Goal: Information Seeking & Learning: Check status

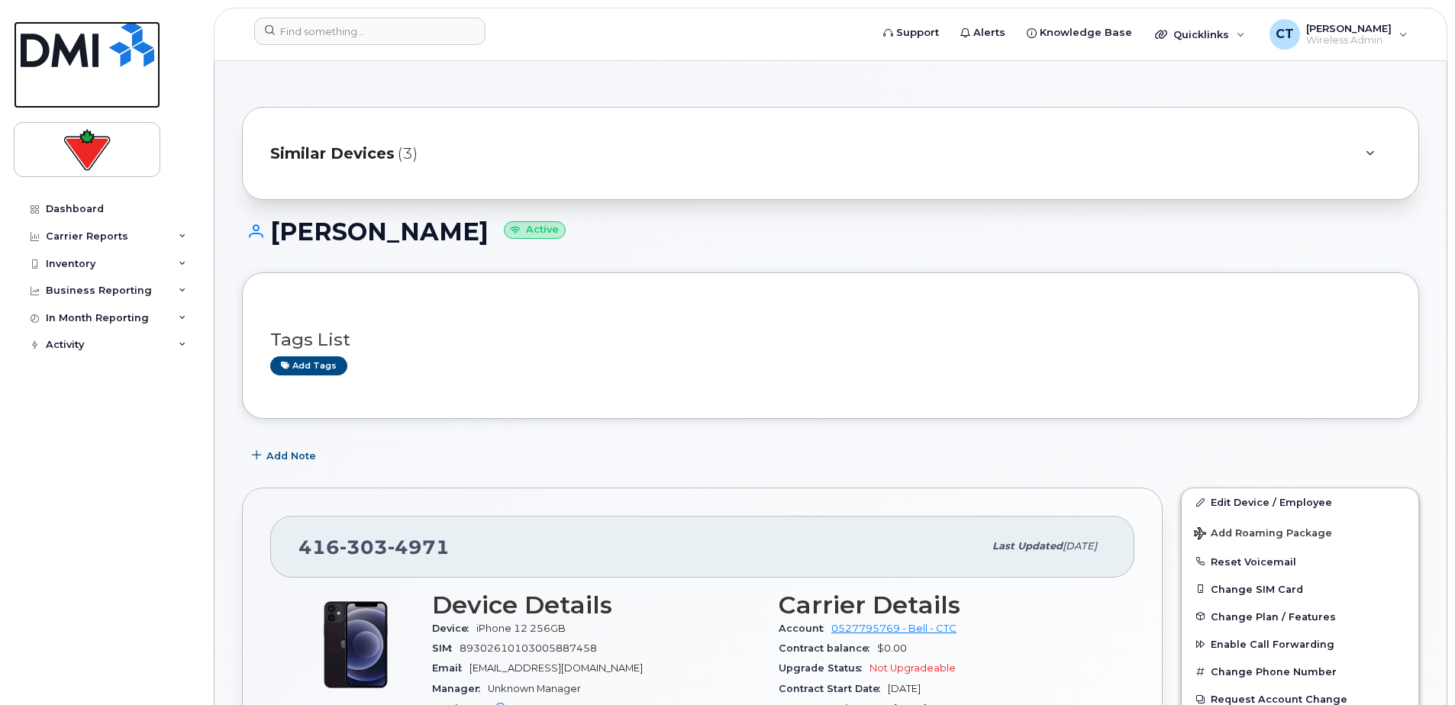
click at [89, 53] on img at bounding box center [88, 44] width 134 height 46
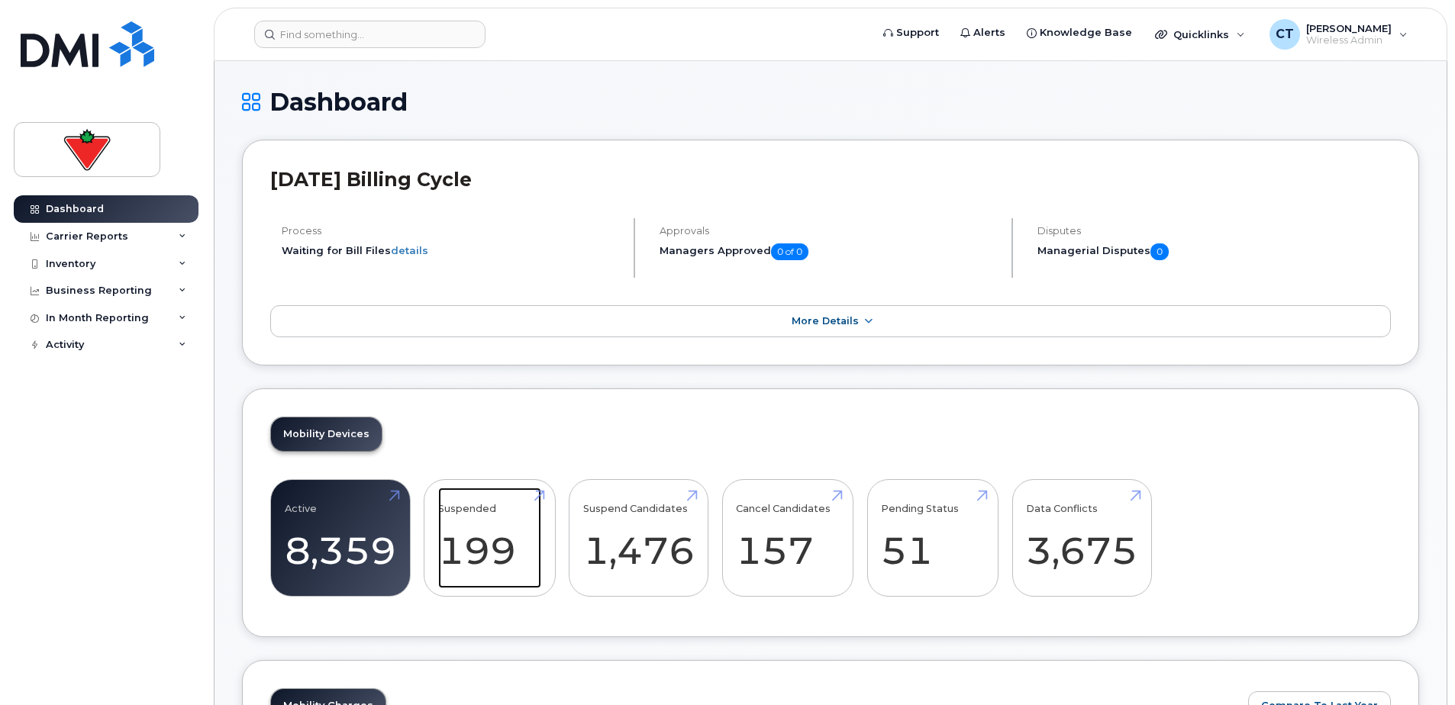
click at [496, 532] on link "Suspended 199 43%" at bounding box center [489, 538] width 103 height 101
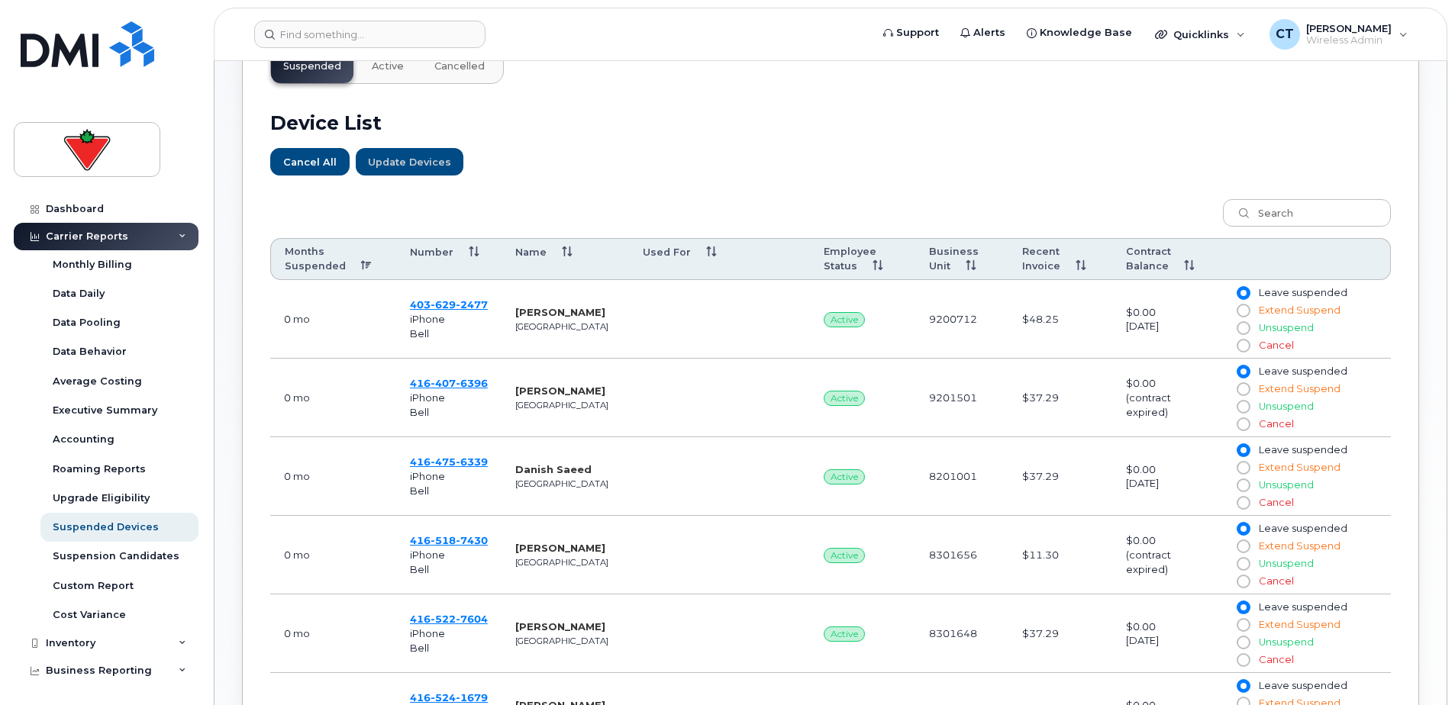
scroll to position [534, 0]
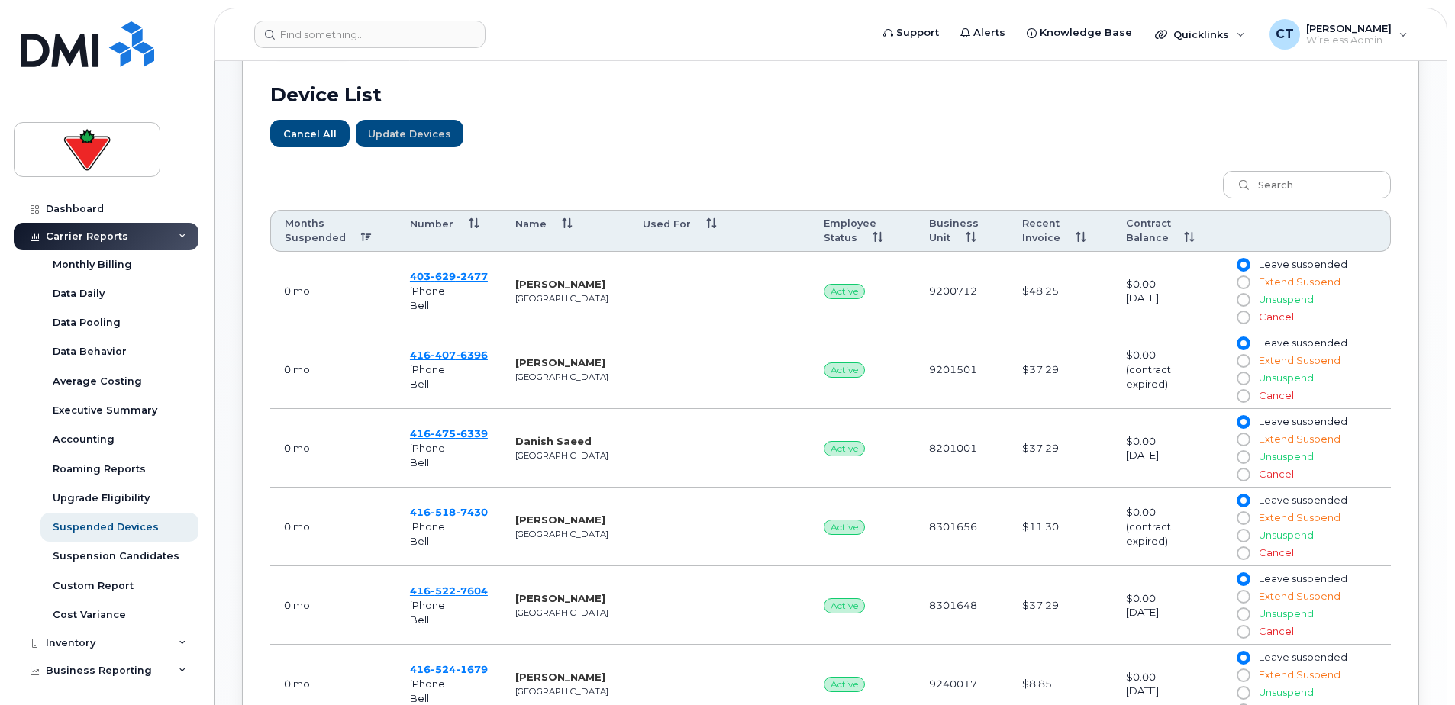
click at [314, 233] on th "Months Suspended" at bounding box center [333, 231] width 126 height 43
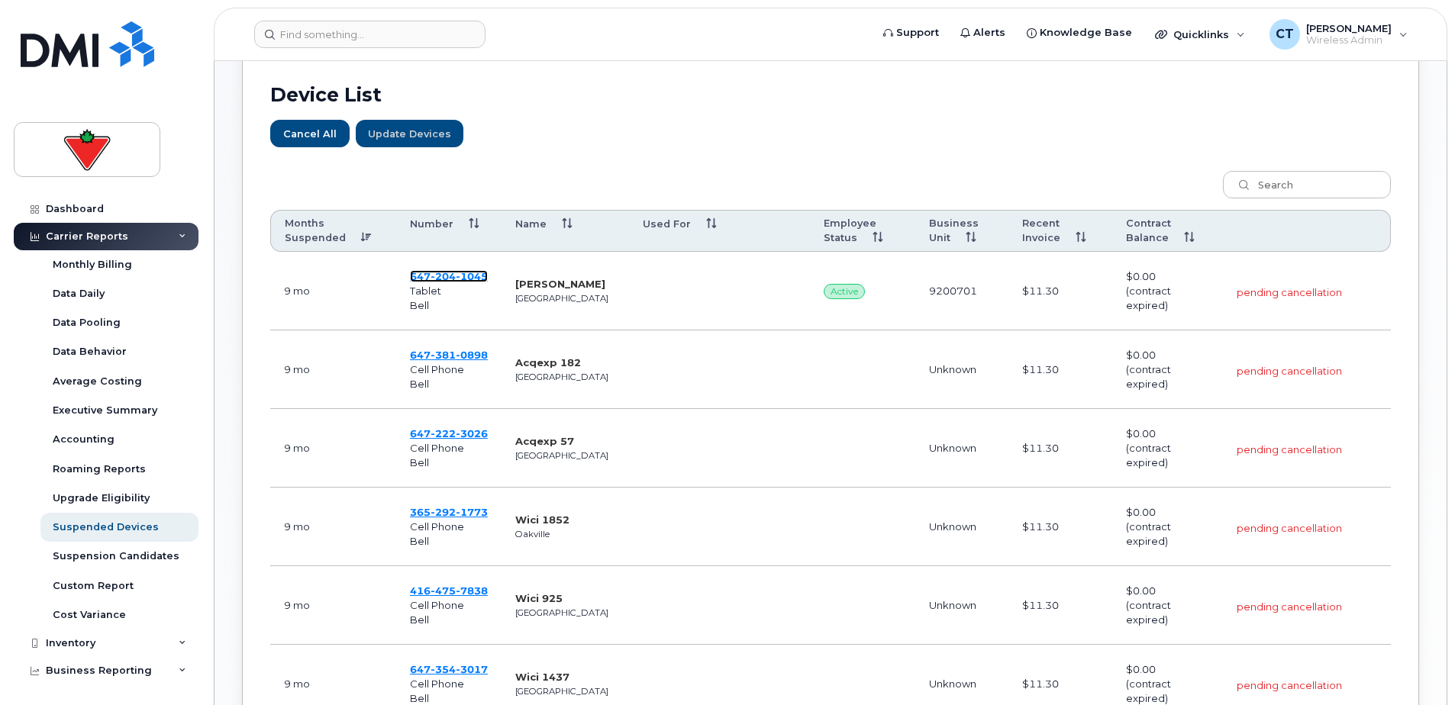
click at [456, 274] on span "1045" at bounding box center [472, 276] width 32 height 12
click at [450, 356] on span "381" at bounding box center [443, 355] width 25 height 12
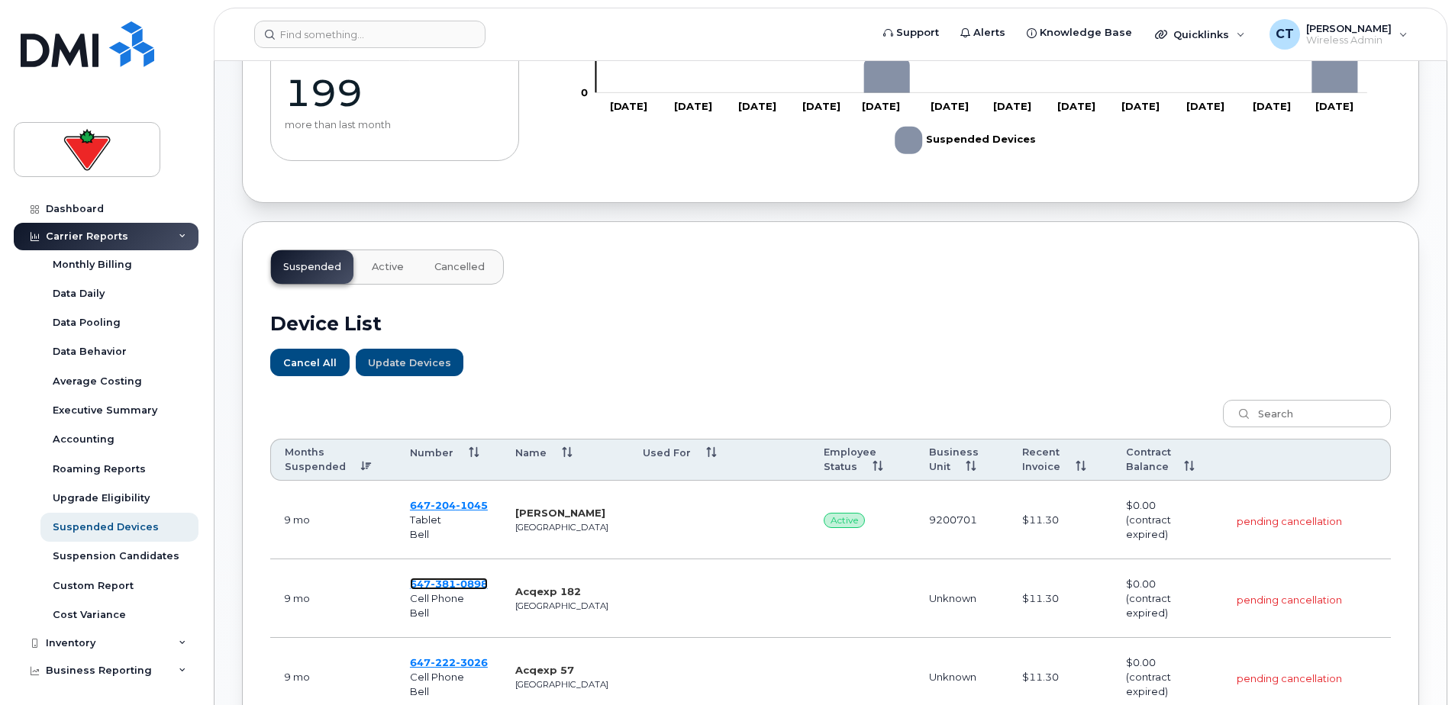
scroll to position [0, 0]
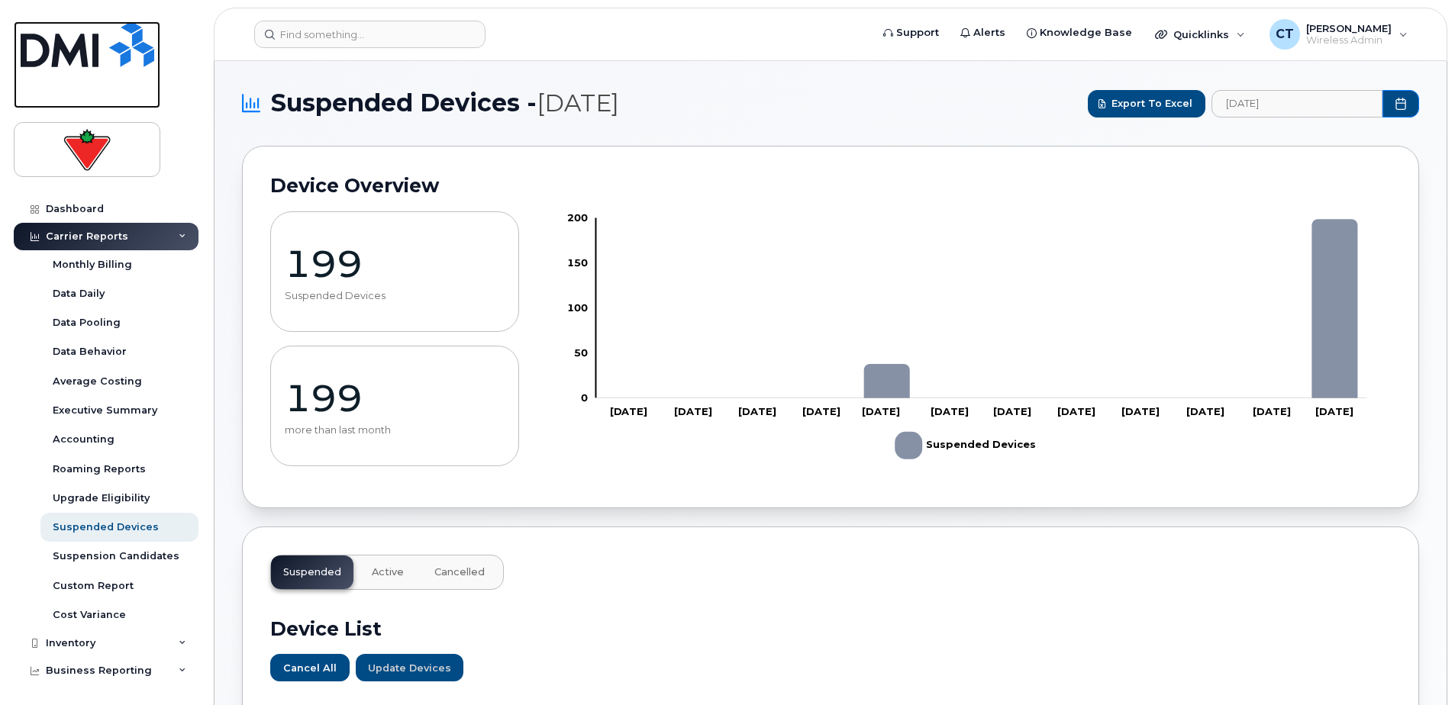
click at [109, 56] on img at bounding box center [88, 44] width 134 height 46
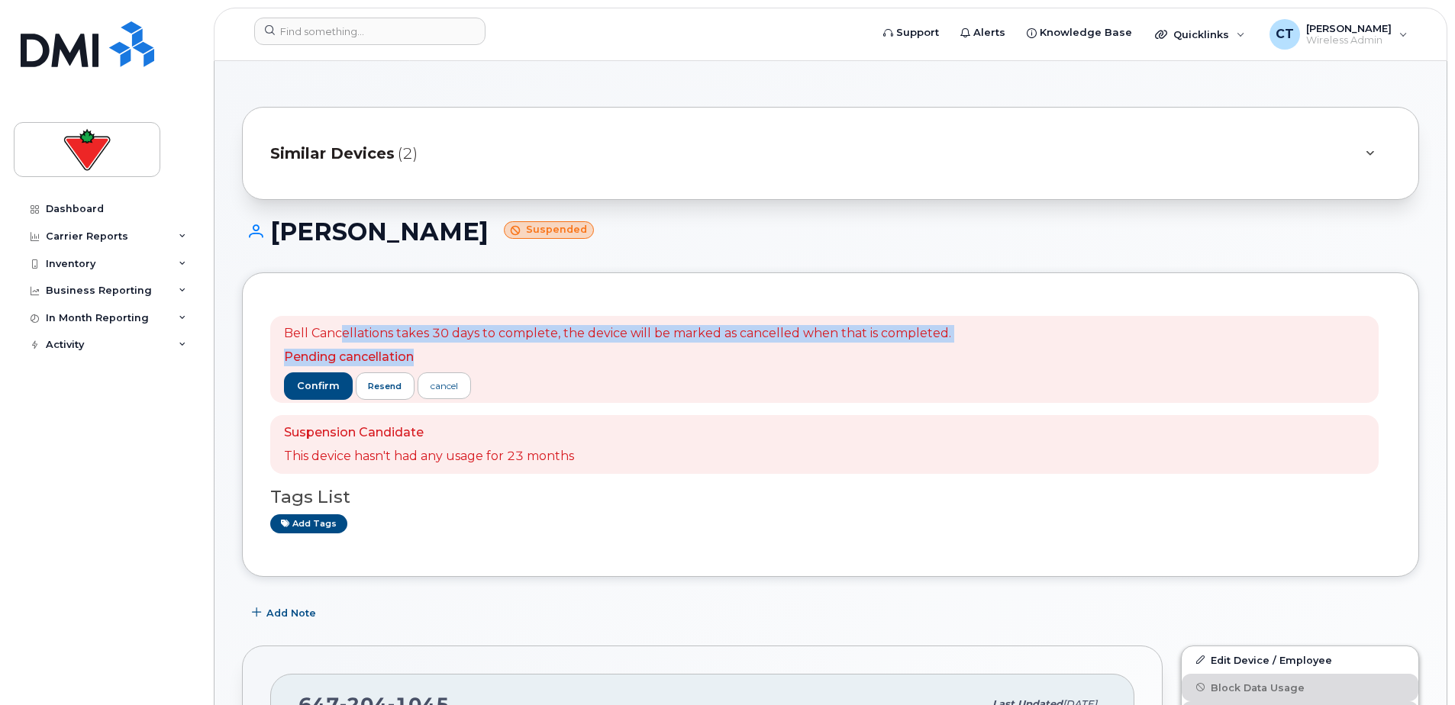
drag, startPoint x: 347, startPoint y: 340, endPoint x: 656, endPoint y: 360, distance: 309.7
click at [645, 349] on span "Bell Cancellations takes 30 days to complete, the device will be marked as canc…" at bounding box center [617, 345] width 667 height 41
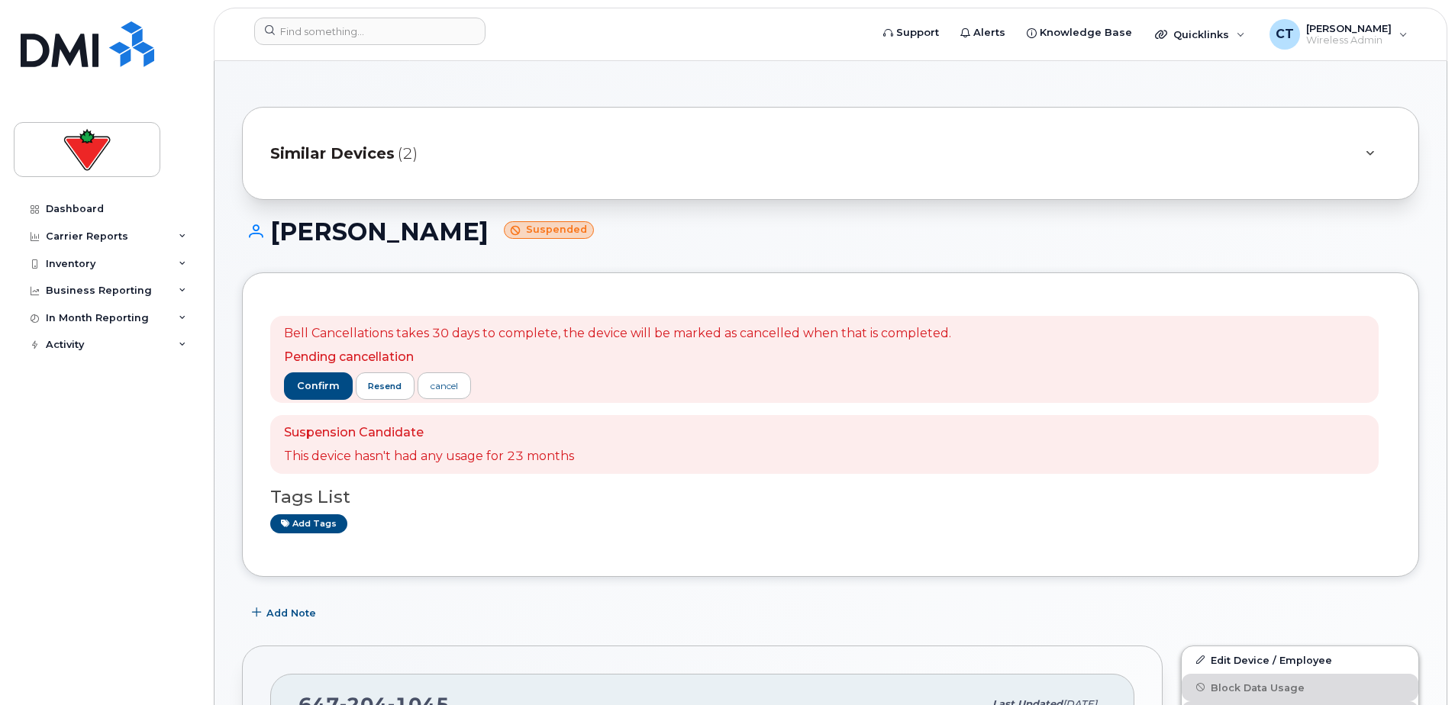
drag, startPoint x: 656, startPoint y: 360, endPoint x: 707, endPoint y: 432, distance: 88.7
click at [707, 432] on div "Suspension Candidate This device hasn't had any usage for 23 months" at bounding box center [824, 445] width 1108 height 60
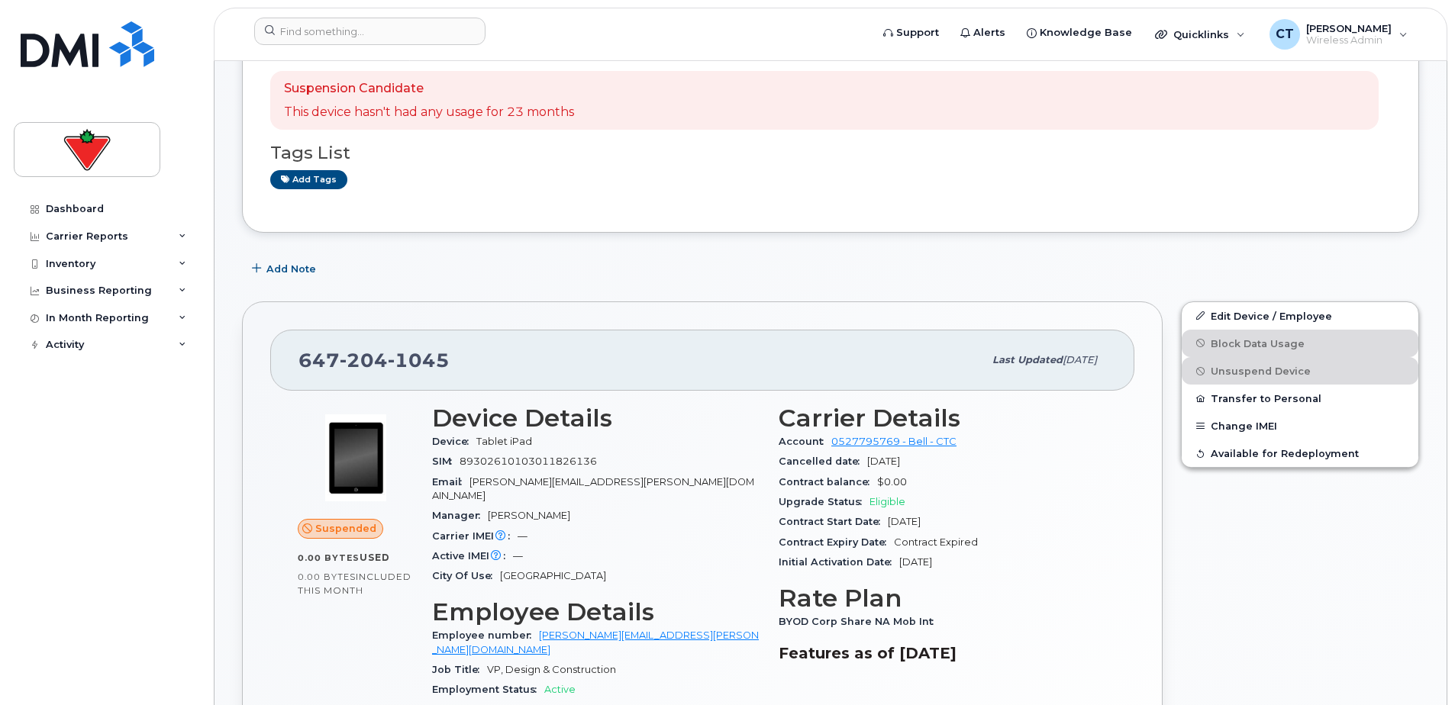
scroll to position [458, 0]
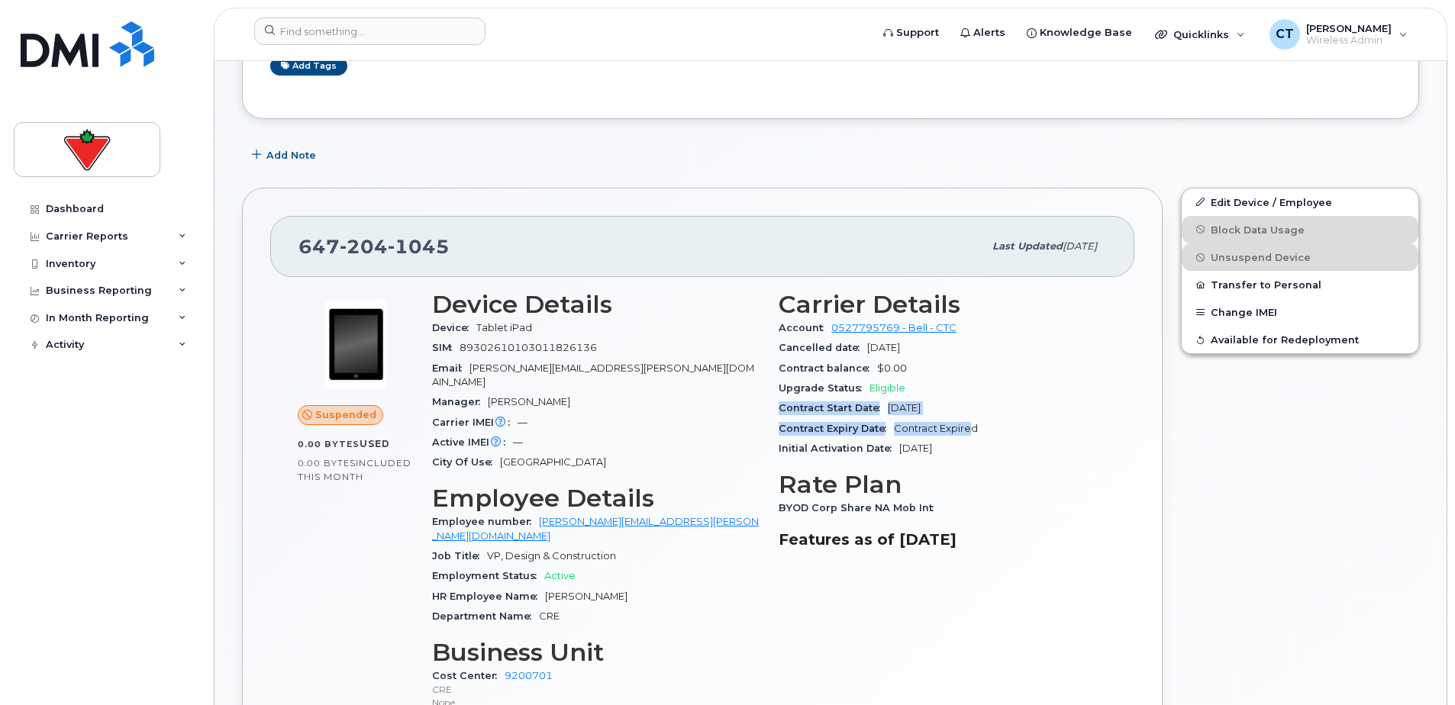
drag, startPoint x: 776, startPoint y: 411, endPoint x: 967, endPoint y: 421, distance: 191.9
click at [967, 421] on div "Carrier Details Account 0527795769 - Bell - CTC Cancelled date Aug 31, 2025 Con…" at bounding box center [942, 508] width 347 height 453
drag, startPoint x: 967, startPoint y: 421, endPoint x: 1020, endPoint y: 440, distance: 56.3
click at [1020, 440] on div "Initial Activation Date Jan 25, 2017" at bounding box center [943, 449] width 328 height 20
drag, startPoint x: 947, startPoint y: 347, endPoint x: 781, endPoint y: 349, distance: 166.4
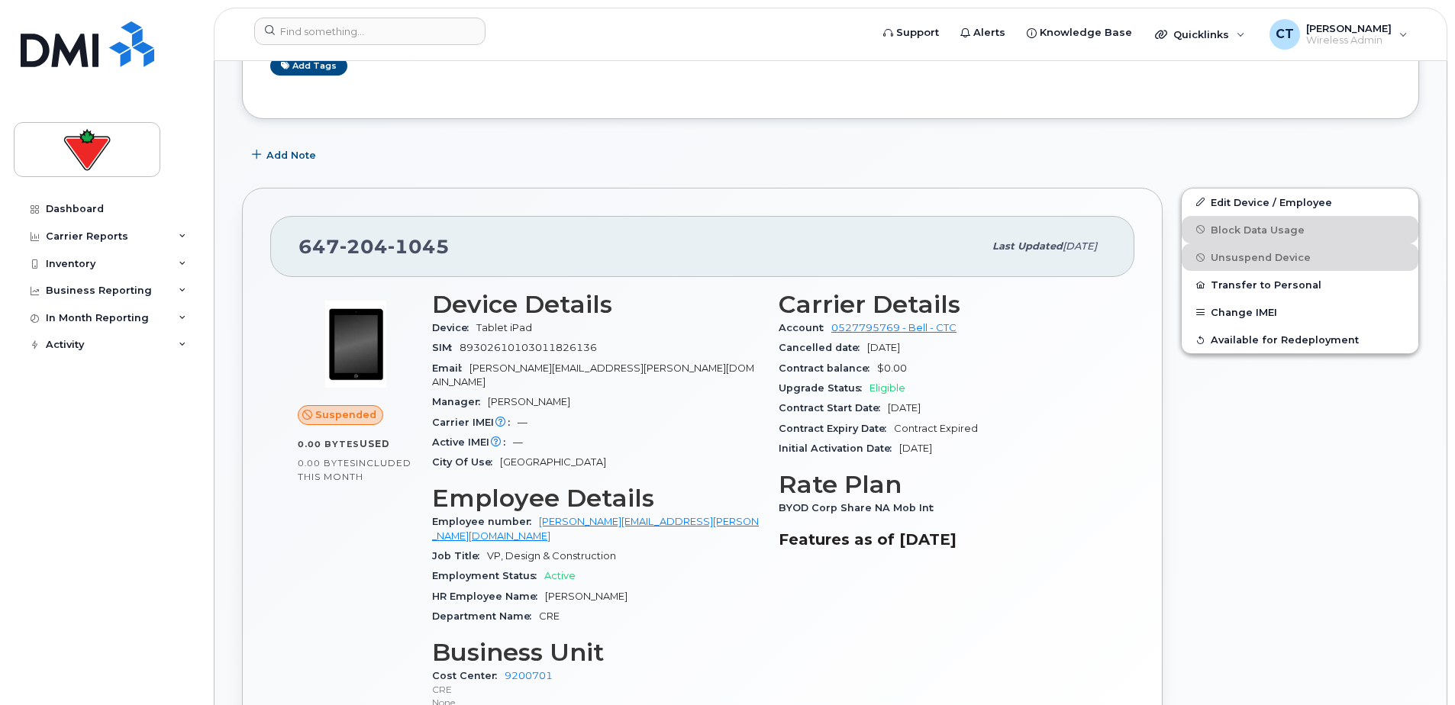
click at [781, 349] on div "Cancelled date Aug 31, 2025" at bounding box center [943, 348] width 328 height 20
drag, startPoint x: 781, startPoint y: 349, endPoint x: 760, endPoint y: 360, distance: 23.2
click at [760, 360] on div "Device Details Device Tablet iPad SIM 89302610103011826136 Email Robert.Frodyma…" at bounding box center [596, 508] width 347 height 453
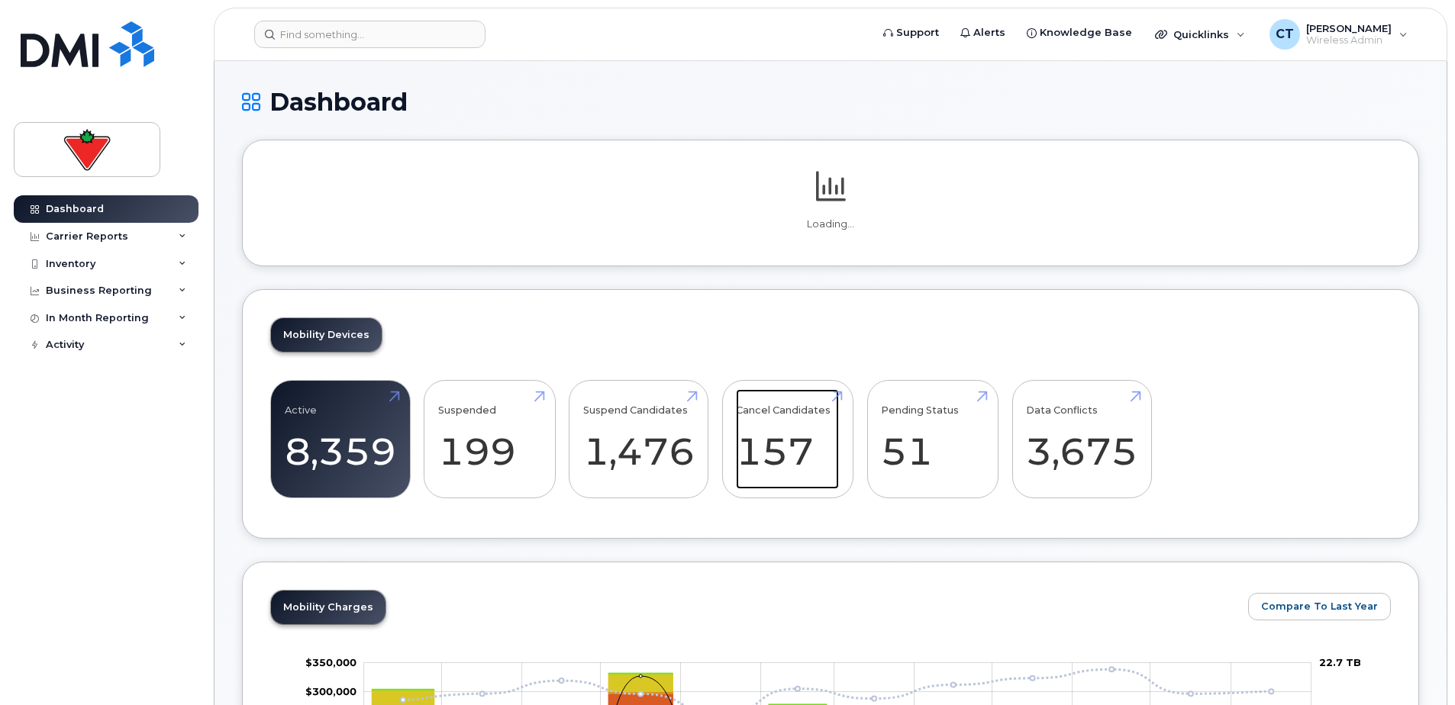
click at [790, 456] on link "Cancel Candidates 157" at bounding box center [787, 439] width 103 height 101
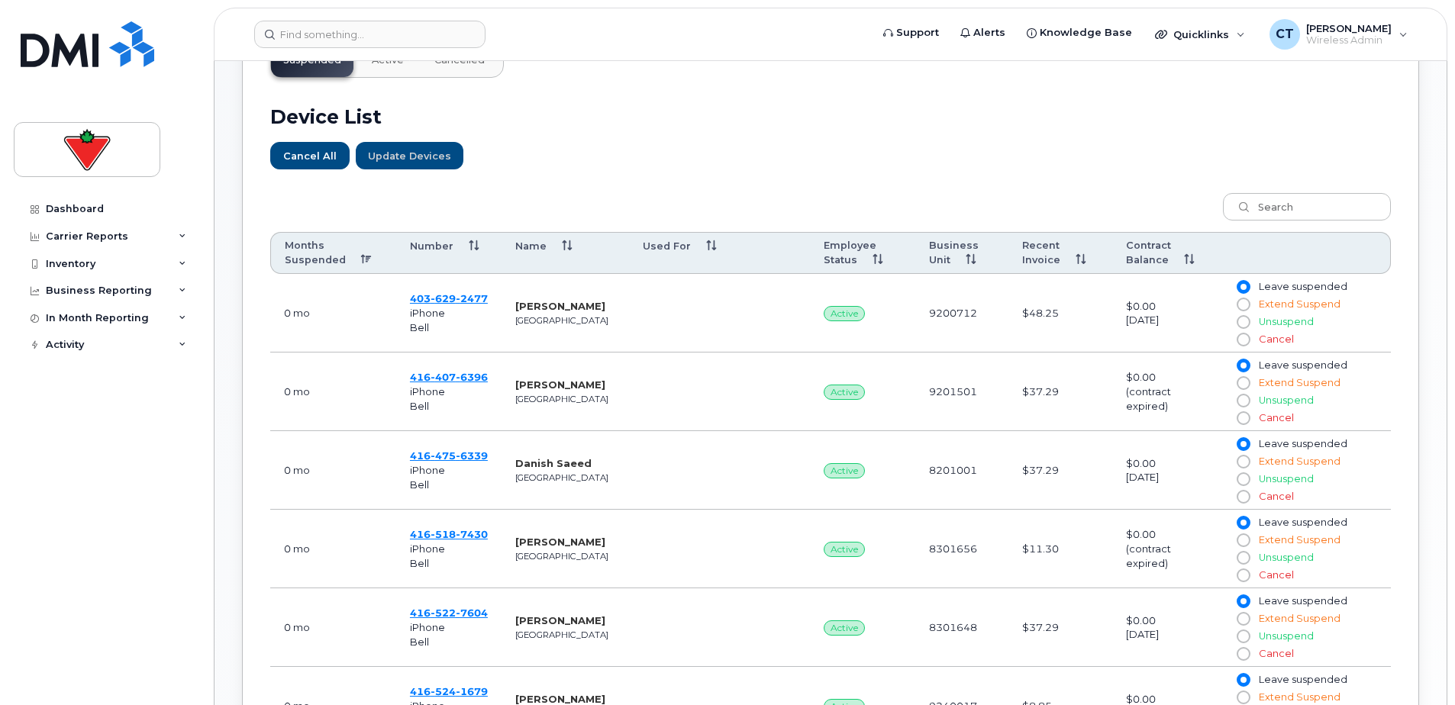
scroll to position [534, 0]
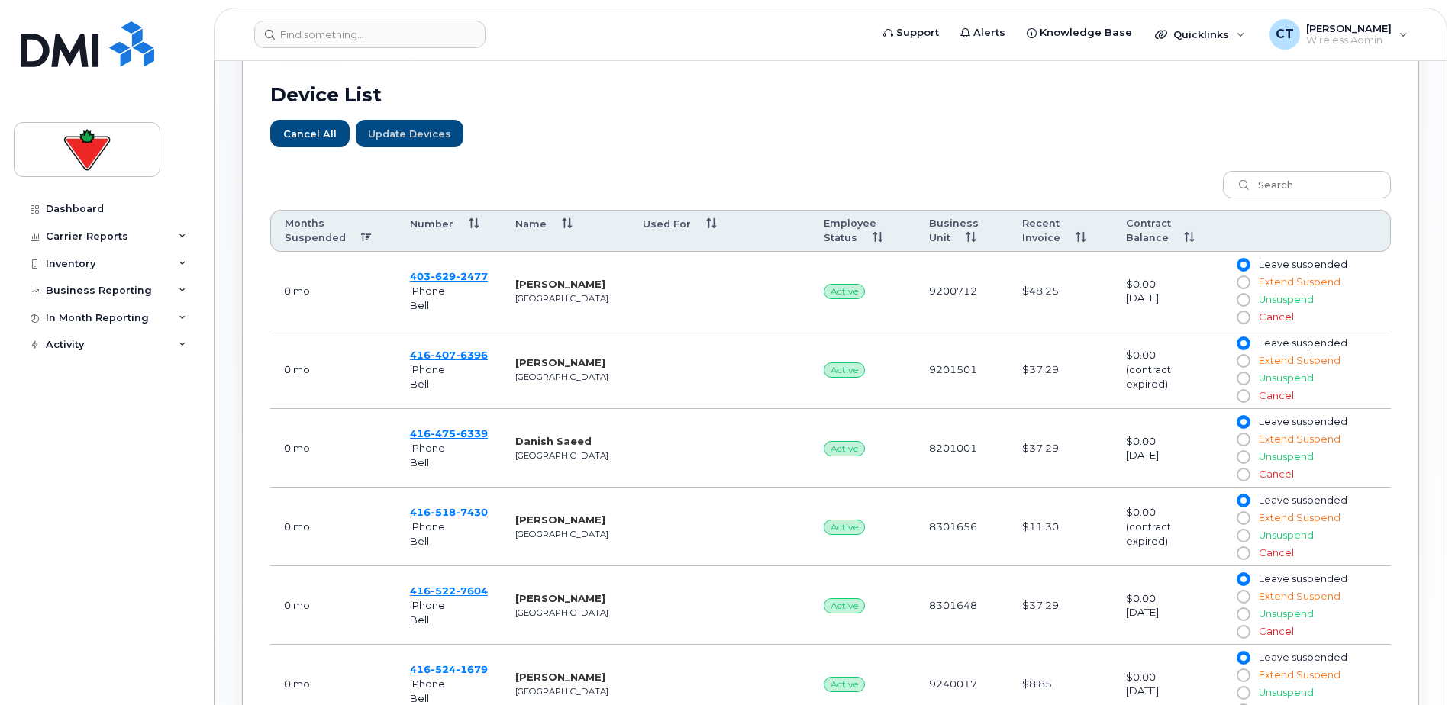
click at [309, 240] on th "Months Suspended" at bounding box center [333, 231] width 126 height 43
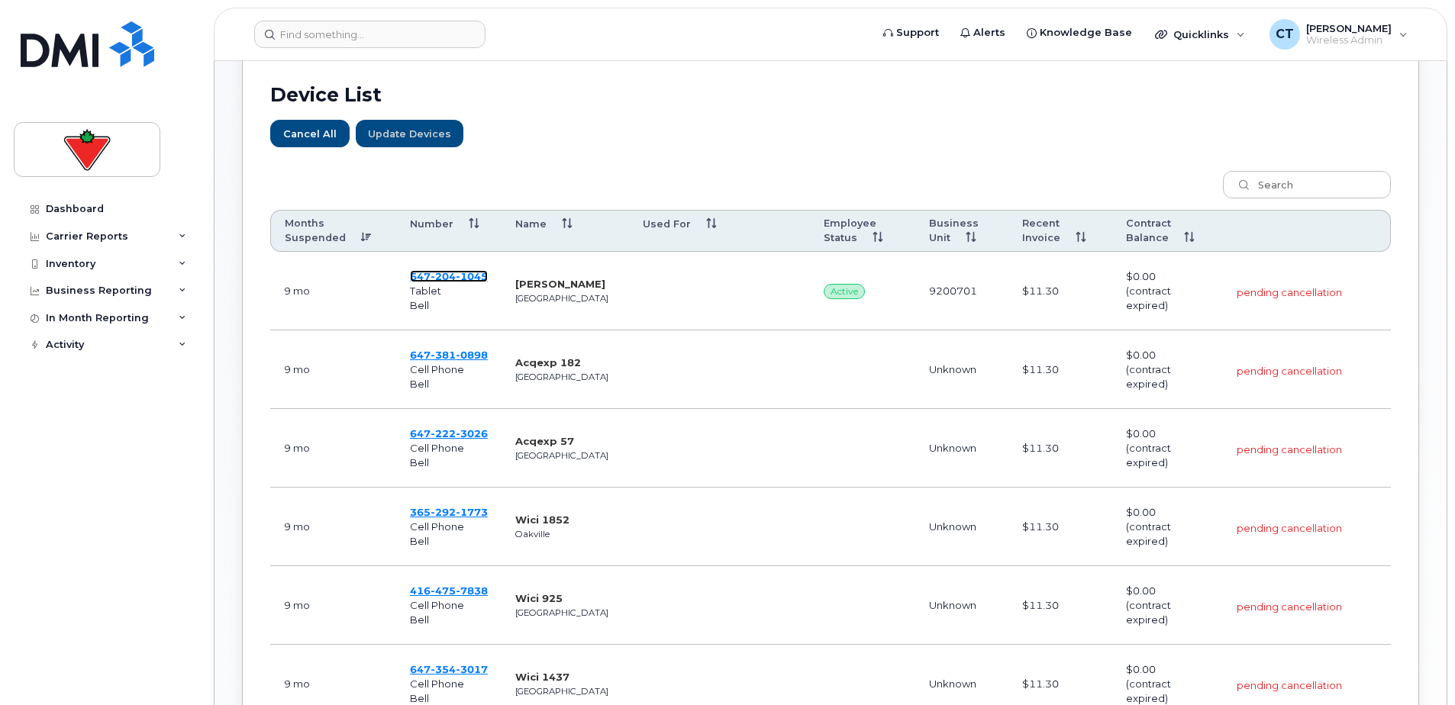
click at [450, 276] on span "204" at bounding box center [443, 276] width 25 height 12
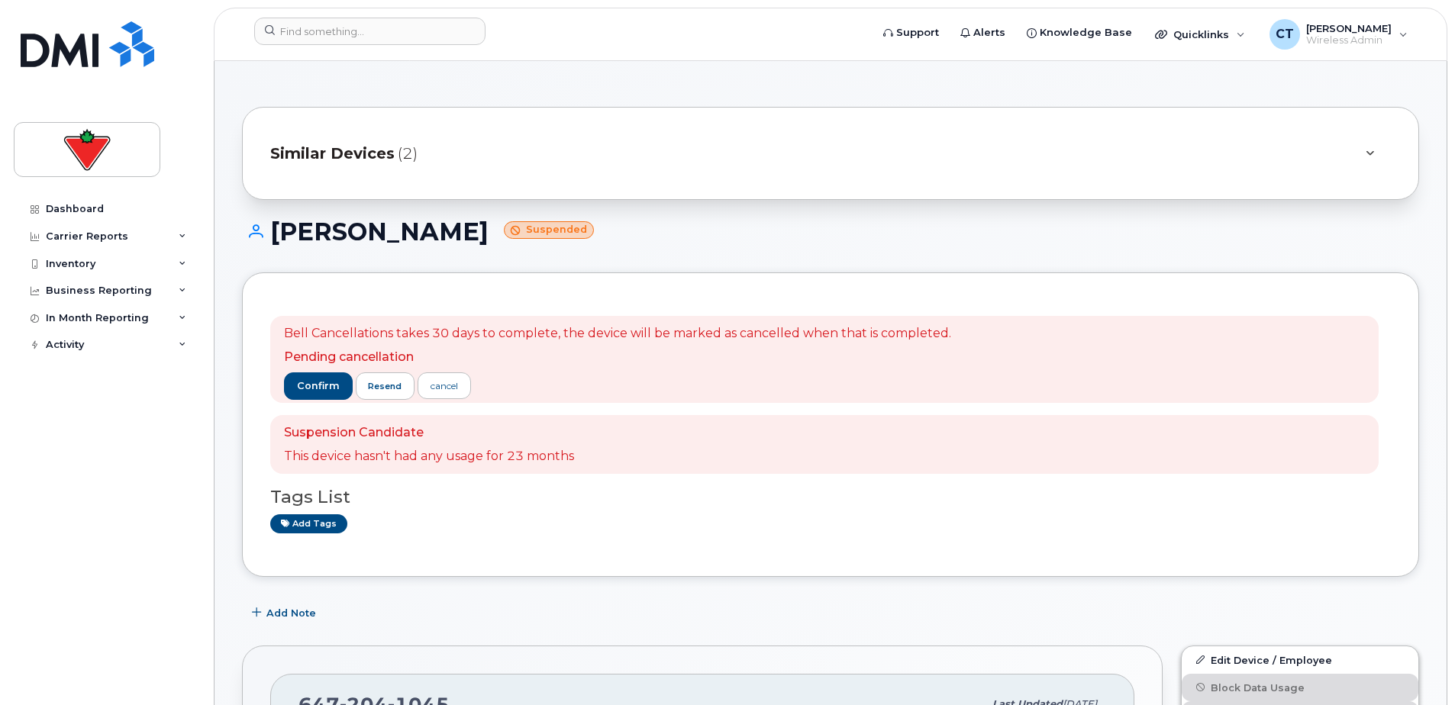
scroll to position [305, 0]
